Goal: Task Accomplishment & Management: Complete application form

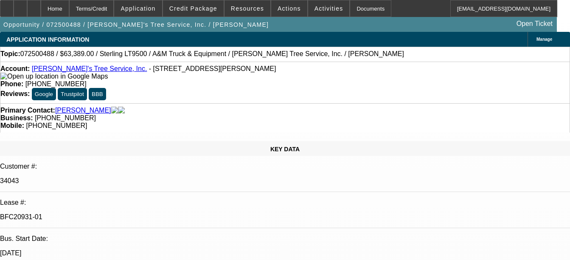
select select "0"
select select "2"
select select "0.1"
select select "0"
select select "2"
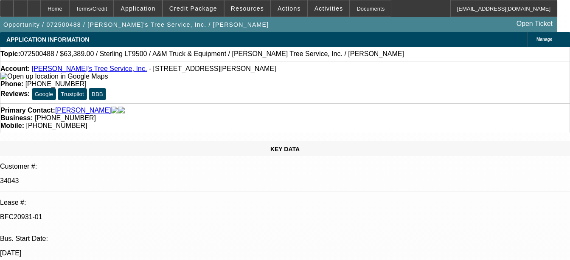
select select "0.1"
select select "0"
select select "2"
select select "0.1"
select select "0"
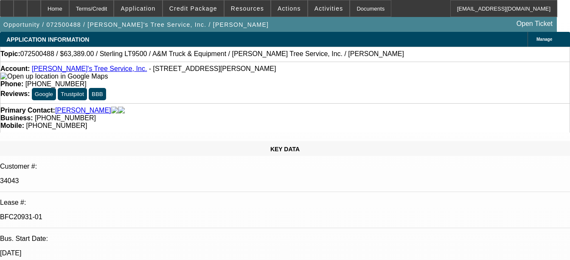
select select "2"
select select "0.1"
select select "1"
select select "2"
select select "4"
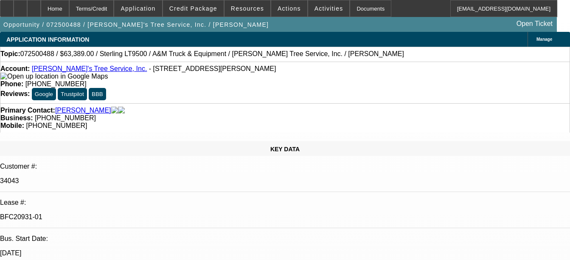
select select "1"
select select "2"
select select "4"
select select "1"
select select "2"
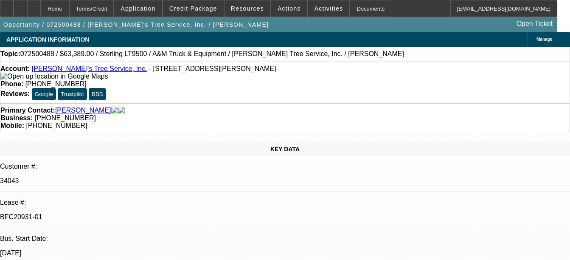
select select "4"
select select "1"
select select "2"
select select "4"
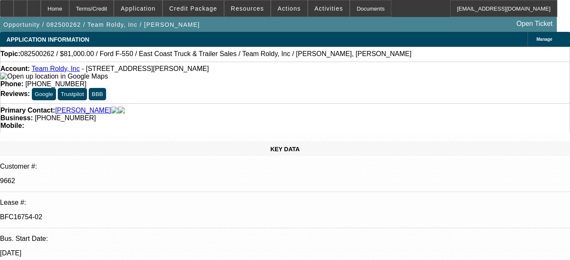
select select "0"
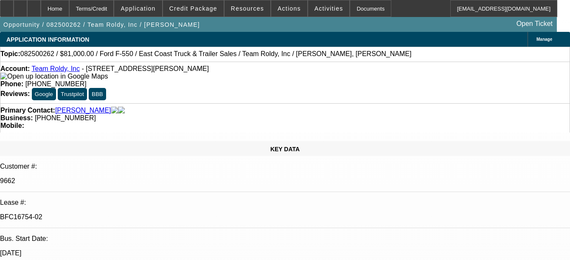
select select "0"
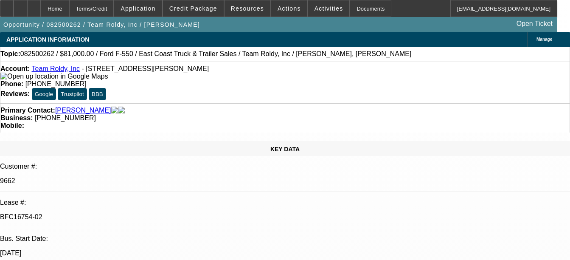
select select "0"
select select "1"
select select "2"
select select "6"
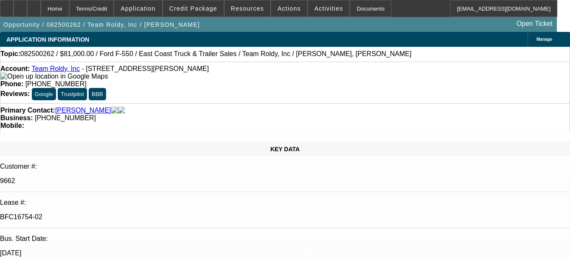
select select "1"
select select "6"
select select "1"
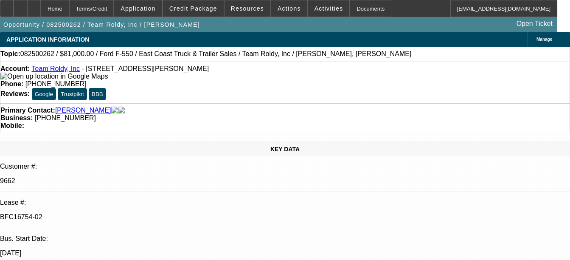
select select "6"
select select "1"
select select "2"
select select "6"
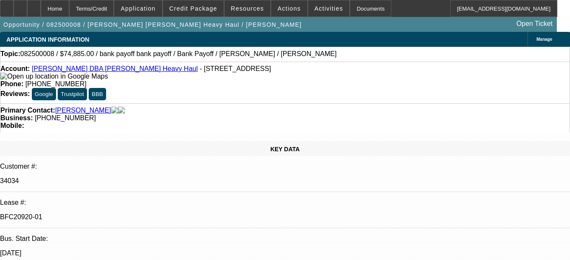
select select "0"
select select "2"
select select "0"
select select "2"
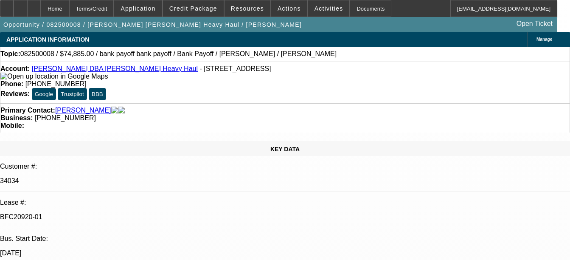
select select "0"
select select "2"
select select "0"
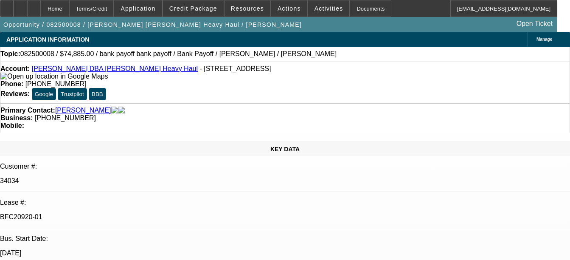
select select "2"
select select "0"
select select "1"
select select "2"
select select "6"
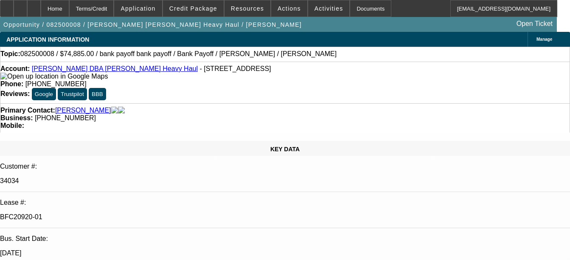
select select "1"
select select "2"
select select "6"
select select "1"
select select "2"
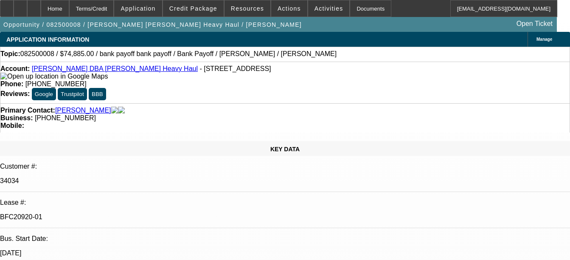
select select "6"
select select "1"
select select "2"
select select "6"
